Goal: Information Seeking & Learning: Learn about a topic

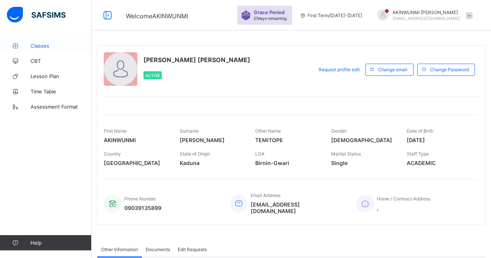
click at [46, 46] on span "Classes" at bounding box center [61, 46] width 61 height 6
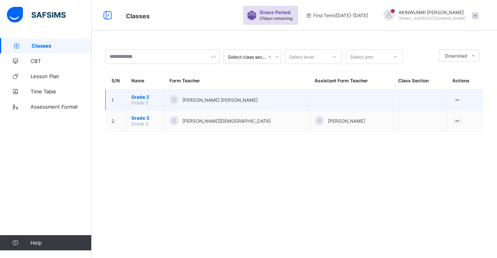
click at [189, 97] on span "[PERSON_NAME] [PERSON_NAME]" at bounding box center [219, 100] width 75 height 6
click at [456, 108] on ul "View Class" at bounding box center [441, 115] width 42 height 14
click at [455, 99] on icon at bounding box center [457, 100] width 6 height 6
click at [450, 114] on div "View Class" at bounding box center [447, 115] width 24 height 8
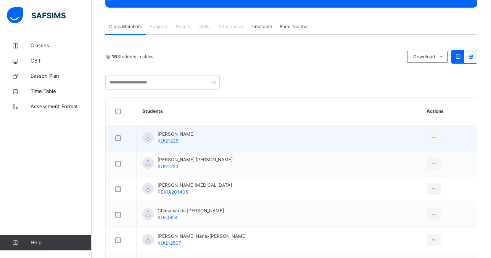
scroll to position [116, 0]
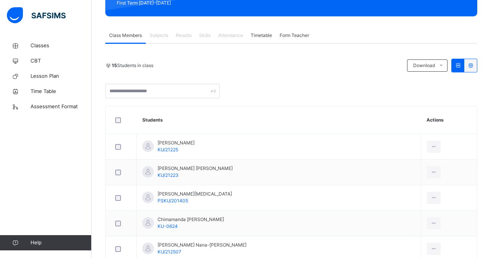
click at [163, 34] on span "Subjects" at bounding box center [158, 35] width 19 height 7
click at [159, 35] on span "Subjects" at bounding box center [158, 35] width 19 height 7
click at [161, 36] on span "Subjects" at bounding box center [158, 35] width 19 height 7
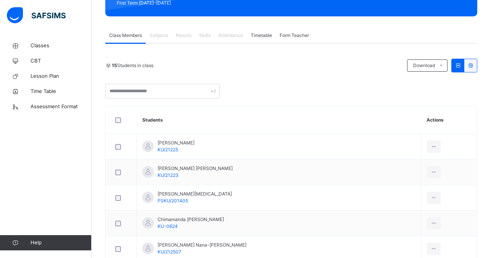
click at [182, 37] on span "Results" at bounding box center [184, 35] width 16 height 7
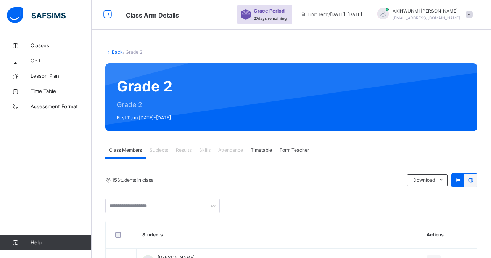
scroll to position [0, 0]
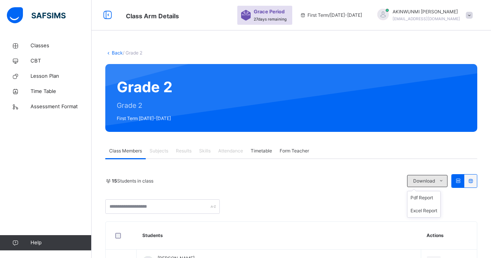
click at [444, 179] on icon at bounding box center [441, 181] width 6 height 6
click at [135, 109] on div "Grade 2 Grade 2 First Term [DATE]-[DATE]" at bounding box center [291, 98] width 372 height 68
click at [135, 115] on div "Grade 2 Grade 2 First Term [DATE]-[DATE]" at bounding box center [291, 98] width 372 height 68
click at [157, 88] on div "Grade 2 Grade 2 First Term [DATE]-[DATE]" at bounding box center [291, 98] width 372 height 68
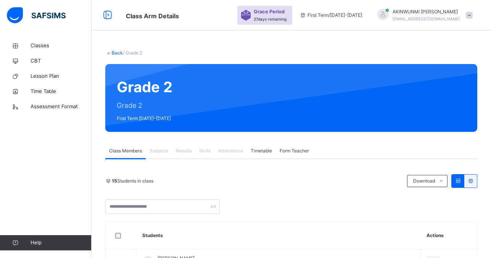
click at [161, 150] on span "Subjects" at bounding box center [158, 151] width 19 height 7
click at [252, 151] on span "Timetable" at bounding box center [261, 151] width 21 height 7
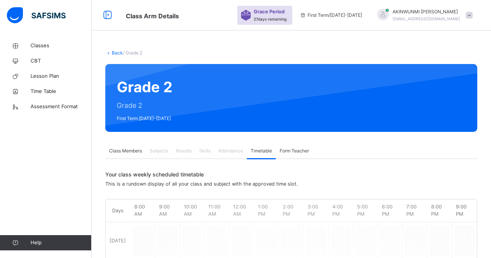
click at [296, 154] on span "Form Teacher" at bounding box center [294, 151] width 29 height 7
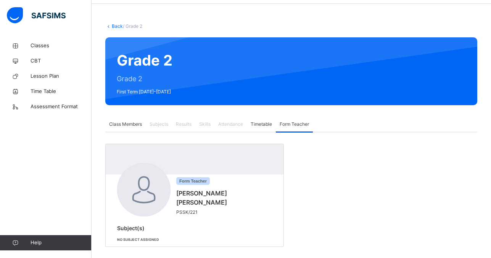
scroll to position [35, 0]
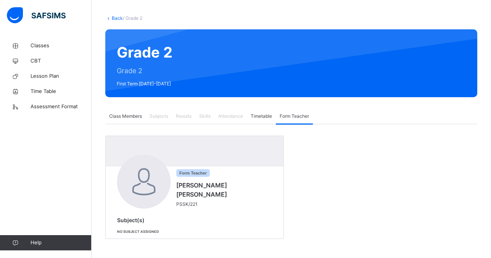
click at [315, 196] on div "Form Teacher [PERSON_NAME] [PERSON_NAME] PSSK/221 Subject(s) No subject assigned" at bounding box center [291, 187] width 372 height 103
click at [37, 107] on span "Assessment Format" at bounding box center [61, 107] width 61 height 8
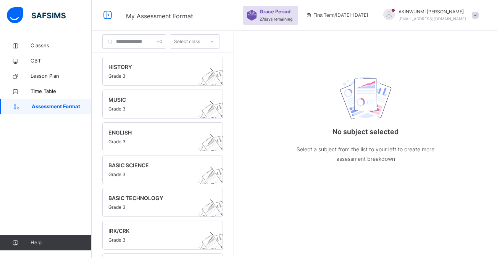
click at [214, 42] on icon at bounding box center [211, 42] width 5 height 8
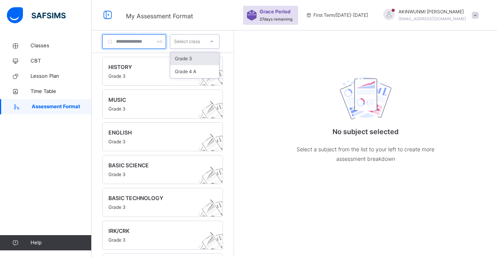
click at [166, 42] on div at bounding box center [134, 41] width 64 height 14
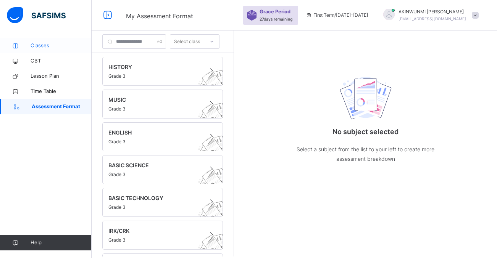
click at [59, 47] on span "Classes" at bounding box center [61, 46] width 61 height 8
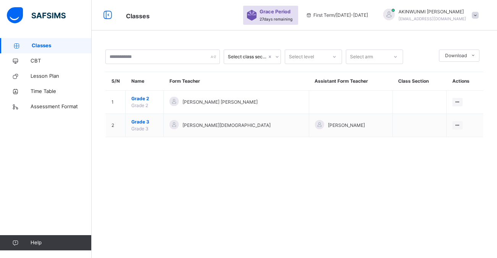
click at [276, 56] on icon at bounding box center [277, 57] width 5 height 8
click at [335, 57] on icon at bounding box center [334, 57] width 3 height 2
click at [329, 73] on div "Grade 2" at bounding box center [313, 74] width 56 height 13
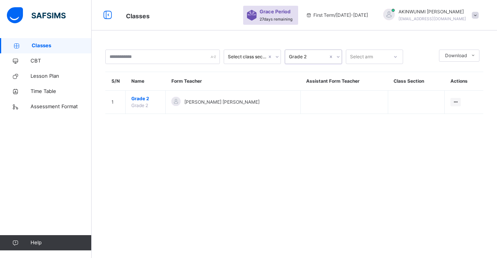
click at [394, 55] on icon at bounding box center [395, 57] width 5 height 8
click at [408, 60] on div at bounding box center [421, 57] width 28 height 14
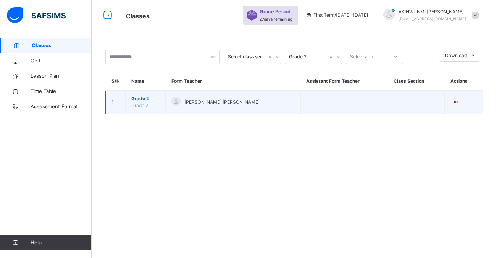
click at [190, 100] on span "[PERSON_NAME] [PERSON_NAME]" at bounding box center [221, 102] width 75 height 7
click at [202, 105] on span "[PERSON_NAME] [PERSON_NAME]" at bounding box center [221, 102] width 75 height 7
click at [294, 103] on td "[PERSON_NAME] [PERSON_NAME]" at bounding box center [233, 102] width 135 height 23
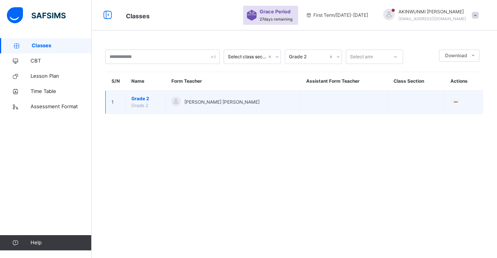
click at [140, 98] on span "Grade 2" at bounding box center [145, 98] width 28 height 7
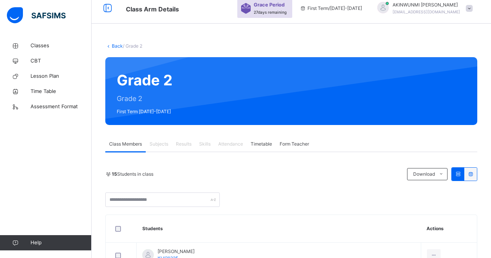
scroll to position [47, 0]
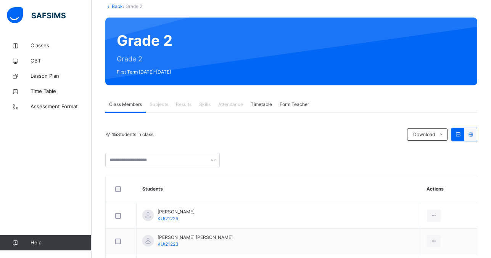
click at [159, 105] on span "Subjects" at bounding box center [158, 104] width 19 height 7
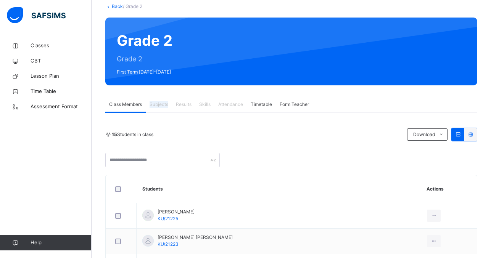
click at [159, 105] on span "Subjects" at bounding box center [158, 104] width 19 height 7
click at [159, 106] on span "Subjects" at bounding box center [158, 104] width 19 height 7
click at [186, 104] on span "Results" at bounding box center [184, 104] width 16 height 7
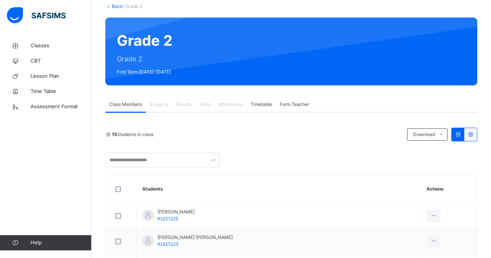
click at [202, 104] on span "Skills" at bounding box center [204, 104] width 11 height 7
click at [228, 103] on span "Attendance" at bounding box center [230, 104] width 25 height 7
drag, startPoint x: 228, startPoint y: 103, endPoint x: 248, endPoint y: 151, distance: 51.3
click at [248, 151] on div "15 Students in class Download Pdf Report Excel Report" at bounding box center [291, 148] width 372 height 40
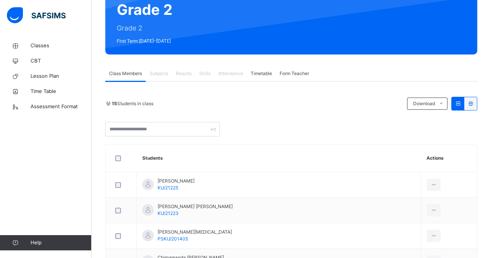
scroll to position [71, 0]
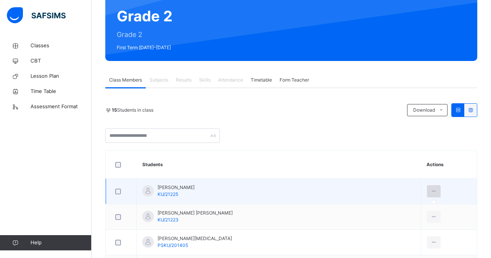
click at [437, 191] on icon at bounding box center [434, 191] width 6 height 7
click at [433, 191] on icon at bounding box center [434, 191] width 6 height 7
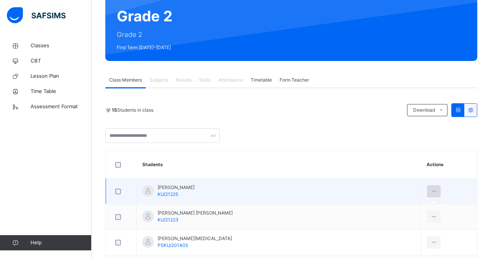
click at [433, 191] on icon at bounding box center [434, 191] width 6 height 7
click at [434, 191] on icon at bounding box center [434, 191] width 6 height 7
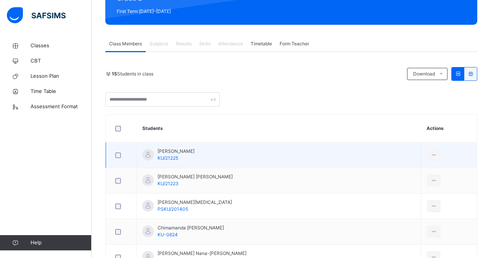
scroll to position [108, 0]
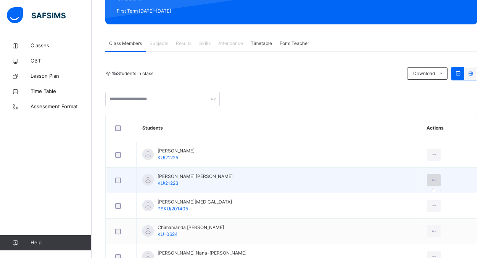
click at [434, 179] on icon at bounding box center [434, 180] width 6 height 7
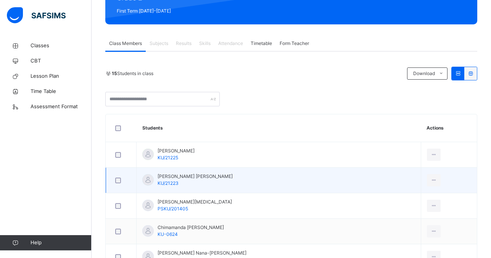
click at [400, 183] on td "[PERSON_NAME] [PERSON_NAME]/21223" at bounding box center [279, 181] width 284 height 26
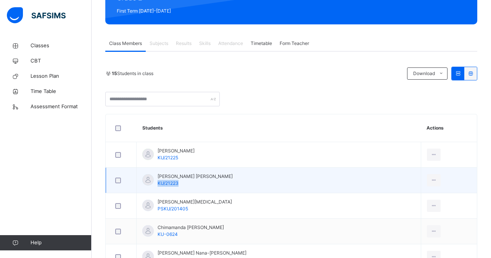
click at [400, 183] on td "[PERSON_NAME] [PERSON_NAME]/21223" at bounding box center [279, 181] width 284 height 26
drag, startPoint x: 400, startPoint y: 183, endPoint x: 455, endPoint y: 177, distance: 54.8
click at [455, 177] on td at bounding box center [449, 181] width 56 height 26
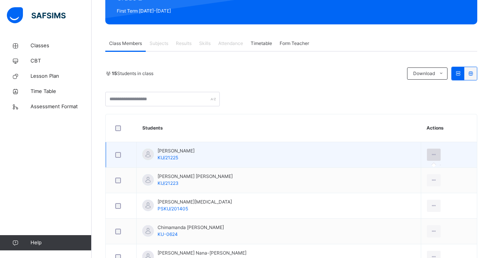
click at [436, 156] on icon at bounding box center [434, 154] width 6 height 7
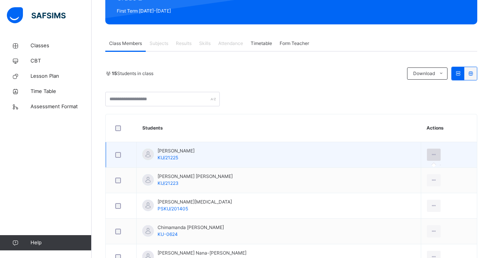
click at [436, 156] on icon at bounding box center [434, 154] width 6 height 7
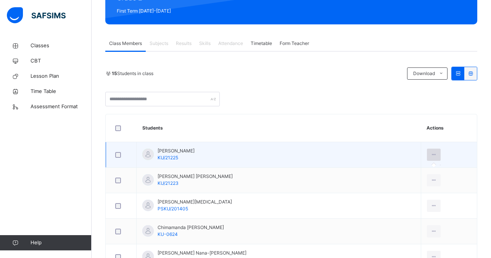
click at [436, 156] on icon at bounding box center [434, 154] width 6 height 7
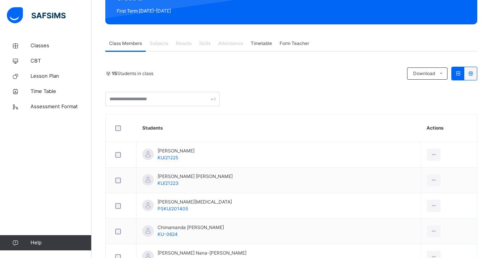
drag, startPoint x: 435, startPoint y: 155, endPoint x: 463, endPoint y: 115, distance: 49.3
click at [463, 115] on th "Actions" at bounding box center [449, 128] width 56 height 28
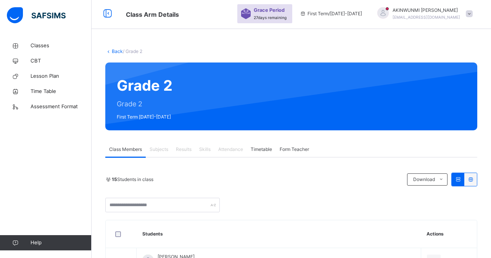
scroll to position [0, 0]
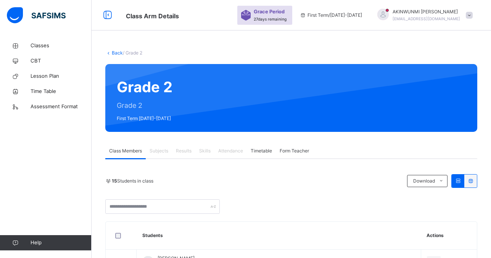
click at [238, 88] on div "Grade 2 Grade 2 First Term [DATE]-[DATE]" at bounding box center [291, 98] width 372 height 68
